Goal: Task Accomplishment & Management: Use online tool/utility

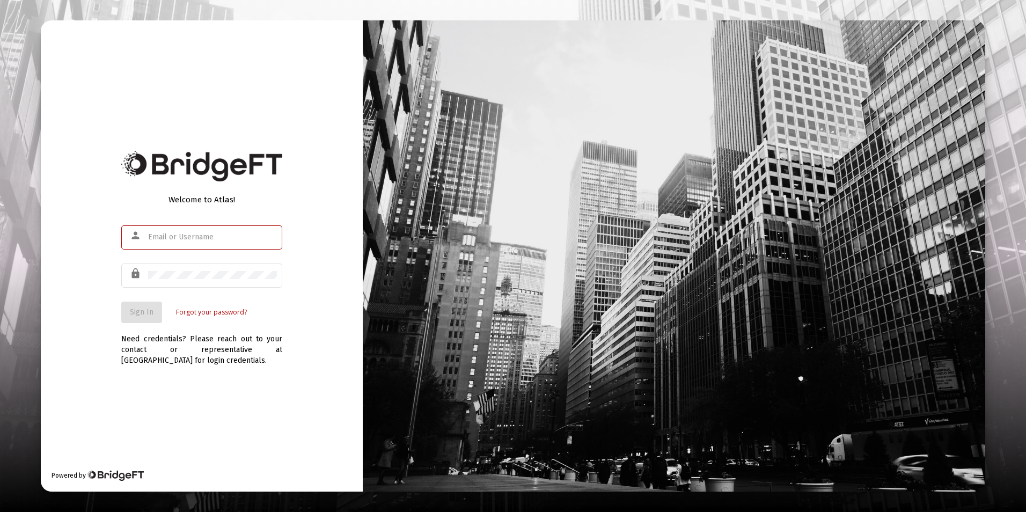
type input "[EMAIL_ADDRESS][DOMAIN_NAME]"
click at [60, 320] on div "Welcome to Atlas! person [EMAIL_ADDRESS][DOMAIN_NAME] lock Sign In Forgot your …" at bounding box center [202, 255] width 322 height 471
click at [118, 306] on div "Welcome to Atlas! person [EMAIL_ADDRESS][DOMAIN_NAME] lock Sign In Forgot your …" at bounding box center [202, 255] width 322 height 471
click at [126, 309] on button "Sign In" at bounding box center [141, 312] width 41 height 21
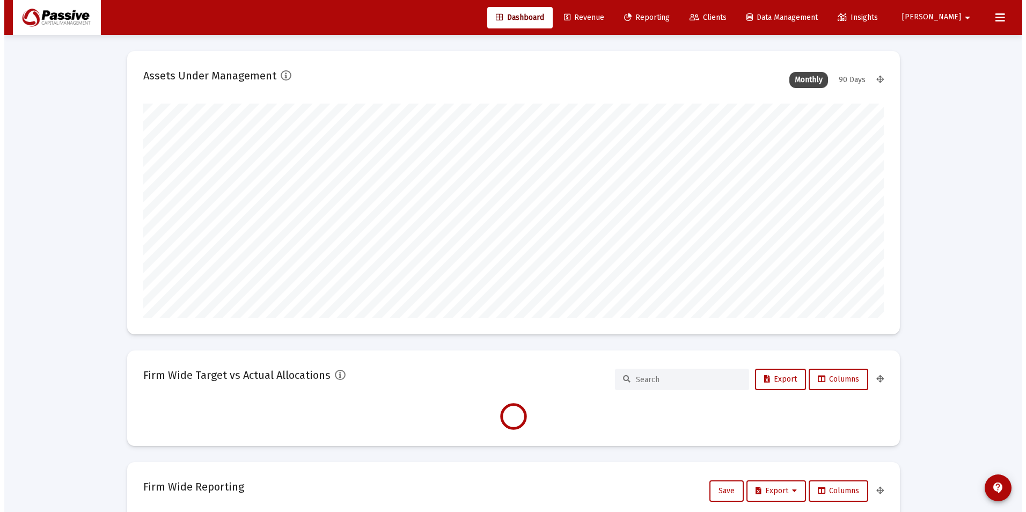
scroll to position [215, 741]
click at [666, 18] on span "Reporting" at bounding box center [643, 17] width 46 height 9
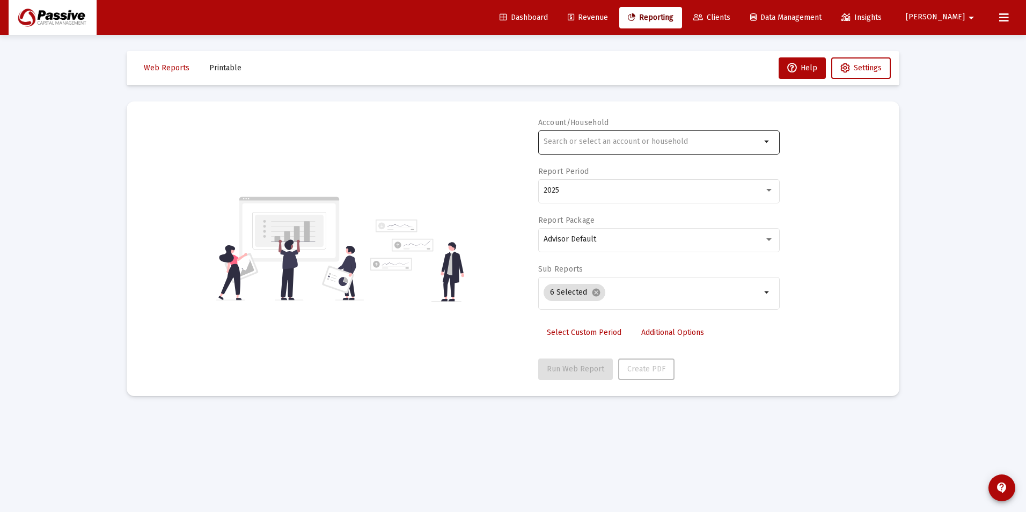
click at [620, 148] on div at bounding box center [652, 141] width 217 height 26
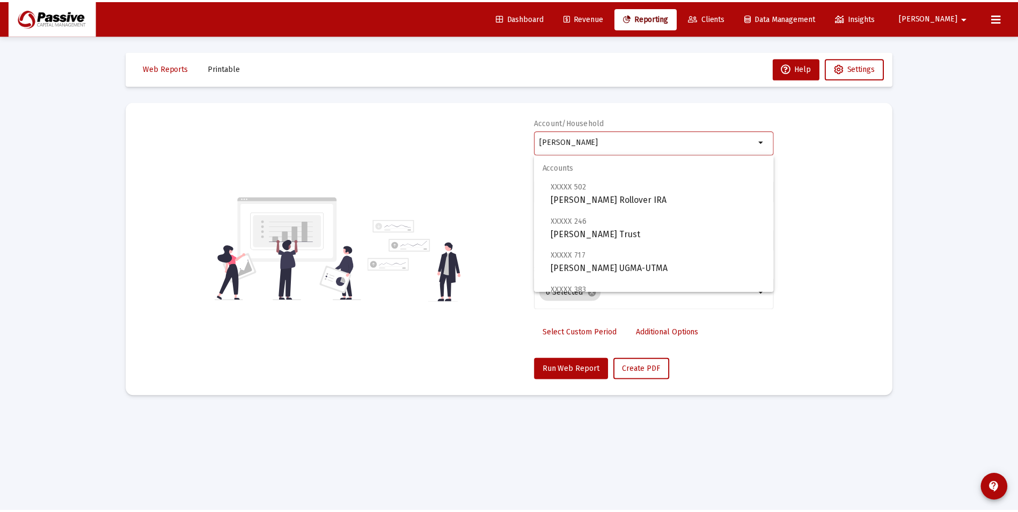
scroll to position [206, 0]
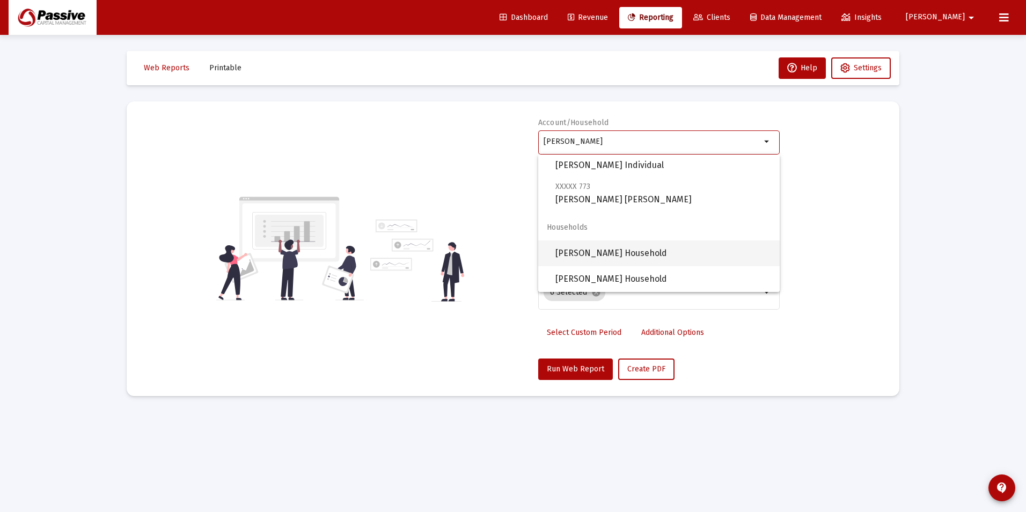
click at [625, 251] on span "[PERSON_NAME] Household" at bounding box center [664, 253] width 216 height 26
type input "[PERSON_NAME] Household"
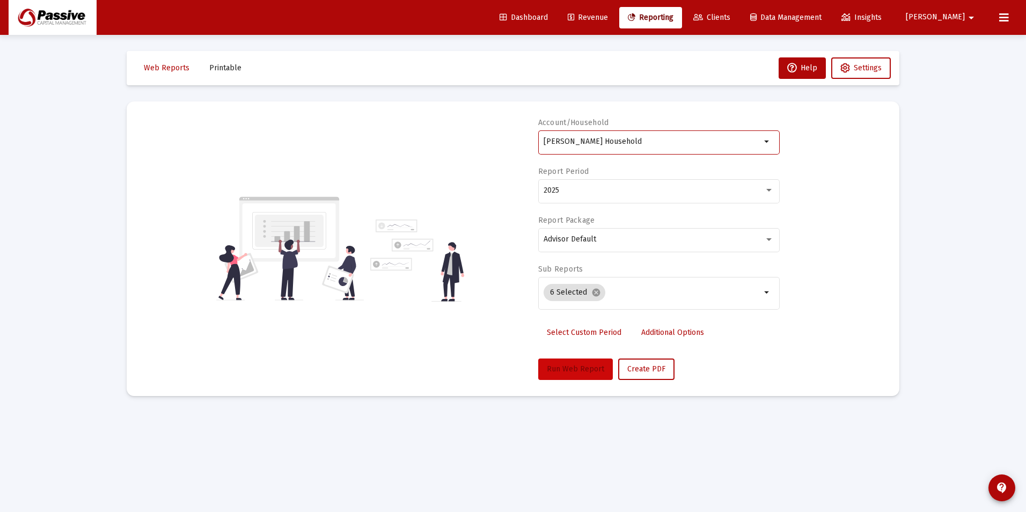
click at [600, 364] on span "Run Web Report" at bounding box center [575, 368] width 57 height 9
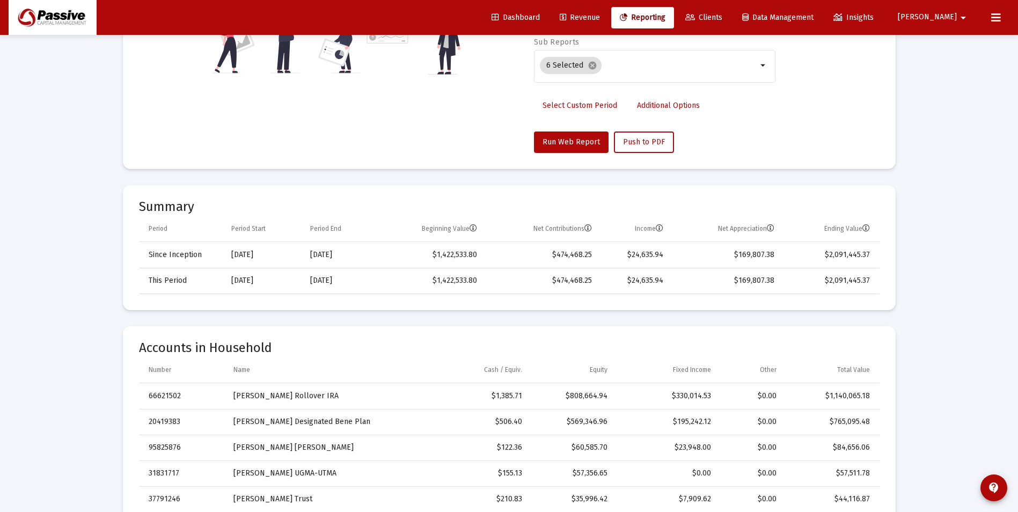
scroll to position [215, 0]
